Goal: Understand process/instructions: Learn how to perform a task or action

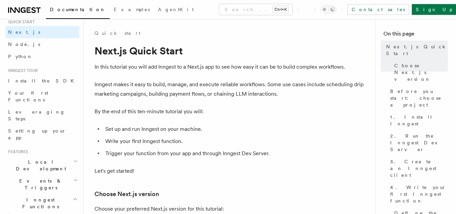
scroll to position [25, 0]
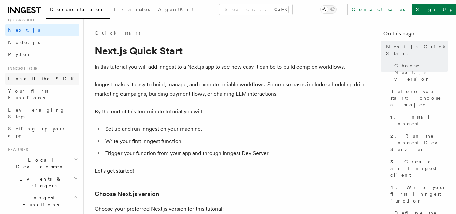
click at [41, 80] on link "Install the SDK" at bounding box center [42, 79] width 74 height 12
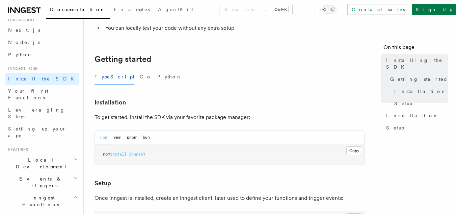
scroll to position [116, 0]
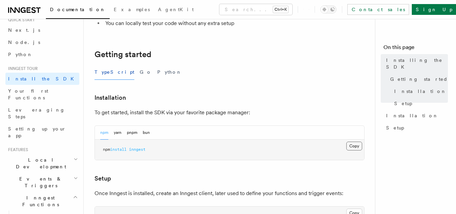
click at [353, 144] on button "Copy Copied" at bounding box center [354, 145] width 16 height 9
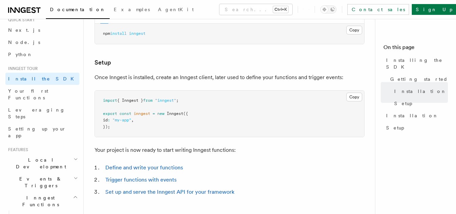
scroll to position [231, 0]
click at [351, 97] on button "Copy Copied" at bounding box center [354, 98] width 16 height 9
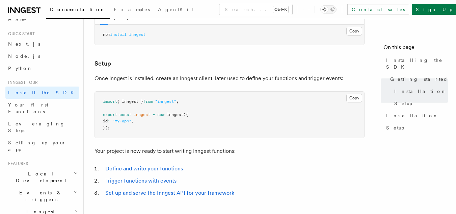
scroll to position [8, 0]
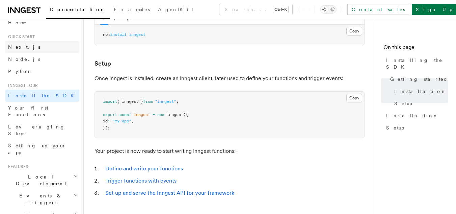
click at [36, 46] on link "Next.js" at bounding box center [42, 47] width 74 height 12
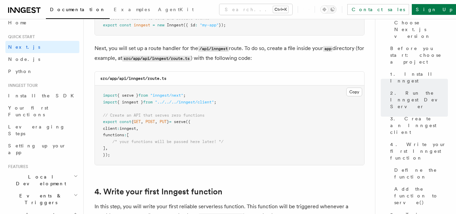
scroll to position [932, 0]
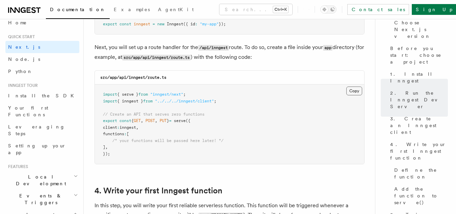
click at [358, 90] on button "Copy Copied" at bounding box center [354, 90] width 16 height 9
